Goal: Information Seeking & Learning: Learn about a topic

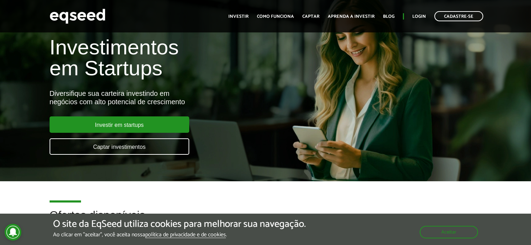
scroll to position [32, 0]
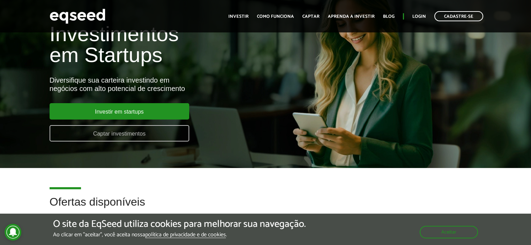
click at [115, 133] on link "Captar investimentos" at bounding box center [120, 133] width 140 height 16
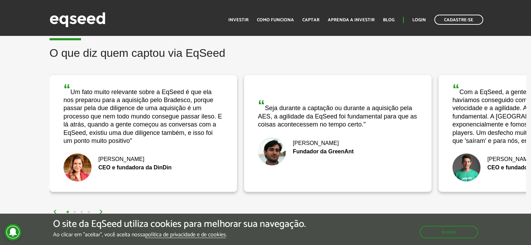
scroll to position [1340, 0]
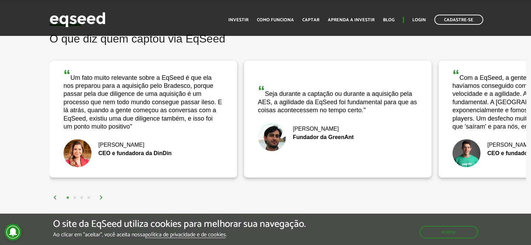
click at [103, 196] on img at bounding box center [101, 198] width 4 height 4
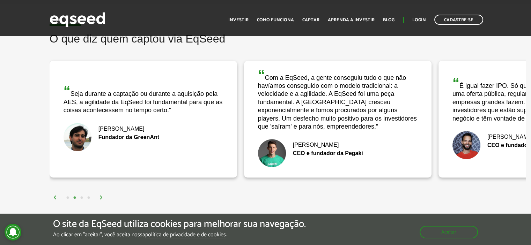
click at [103, 196] on img at bounding box center [101, 198] width 4 height 4
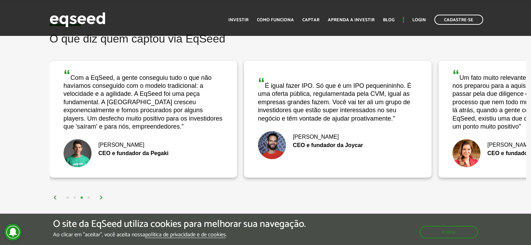
click at [103, 196] on img at bounding box center [101, 198] width 4 height 4
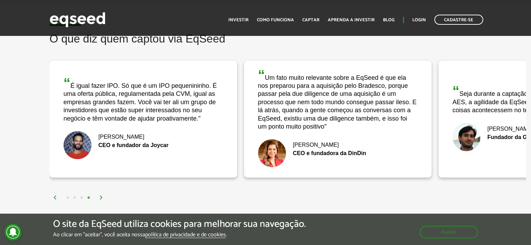
click at [101, 196] on img at bounding box center [101, 198] width 4 height 4
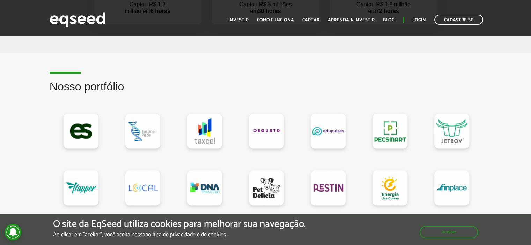
scroll to position [558, 0]
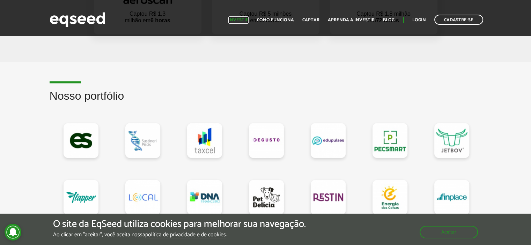
click at [244, 21] on link "Investir" at bounding box center [238, 20] width 20 height 5
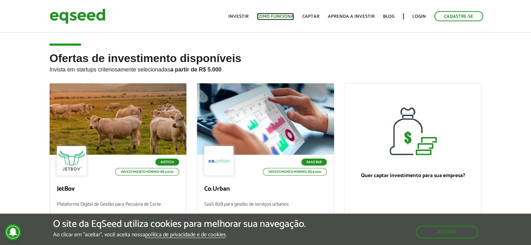
click at [283, 15] on link "Como funciona" at bounding box center [275, 16] width 37 height 5
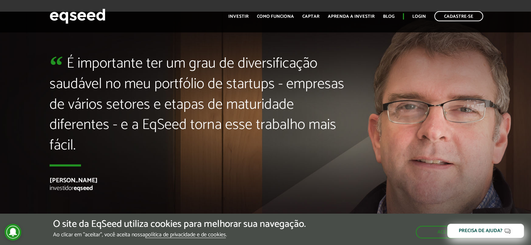
scroll to position [1593, 0]
